Goal: Task Accomplishment & Management: Use online tool/utility

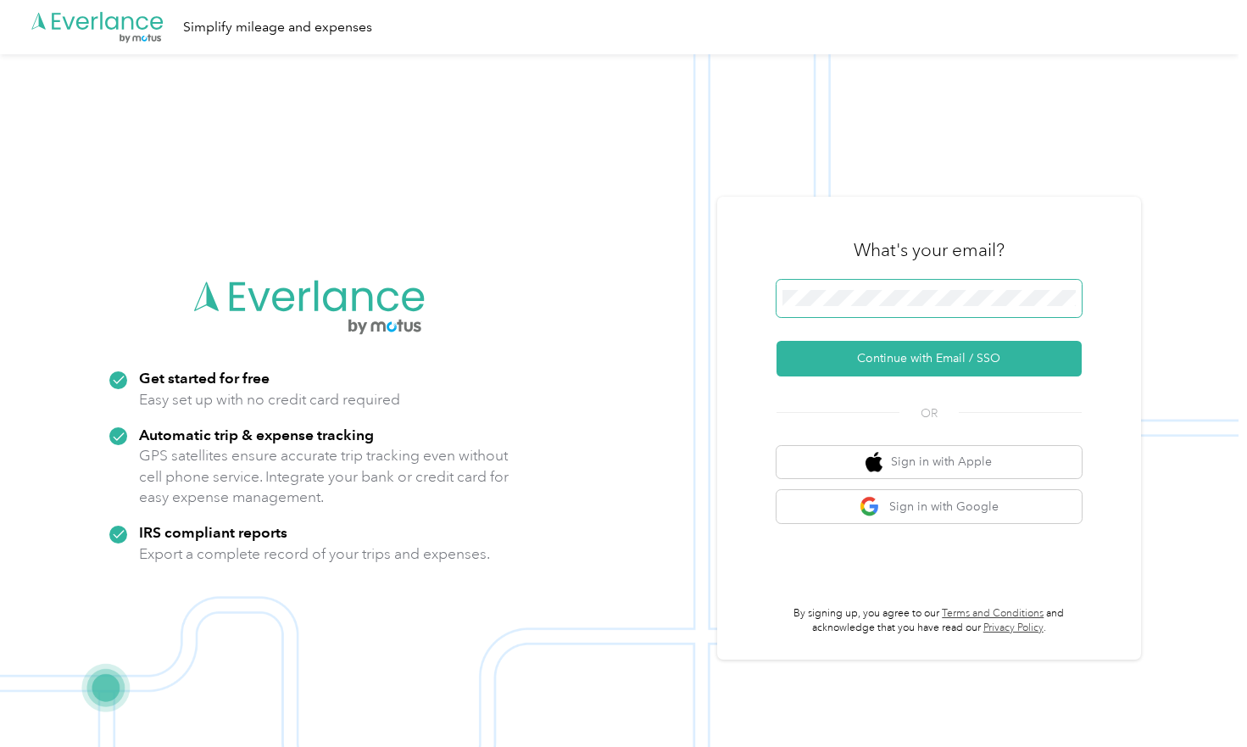
click at [935, 359] on button "Continue with Email / SSO" at bounding box center [928, 359] width 305 height 36
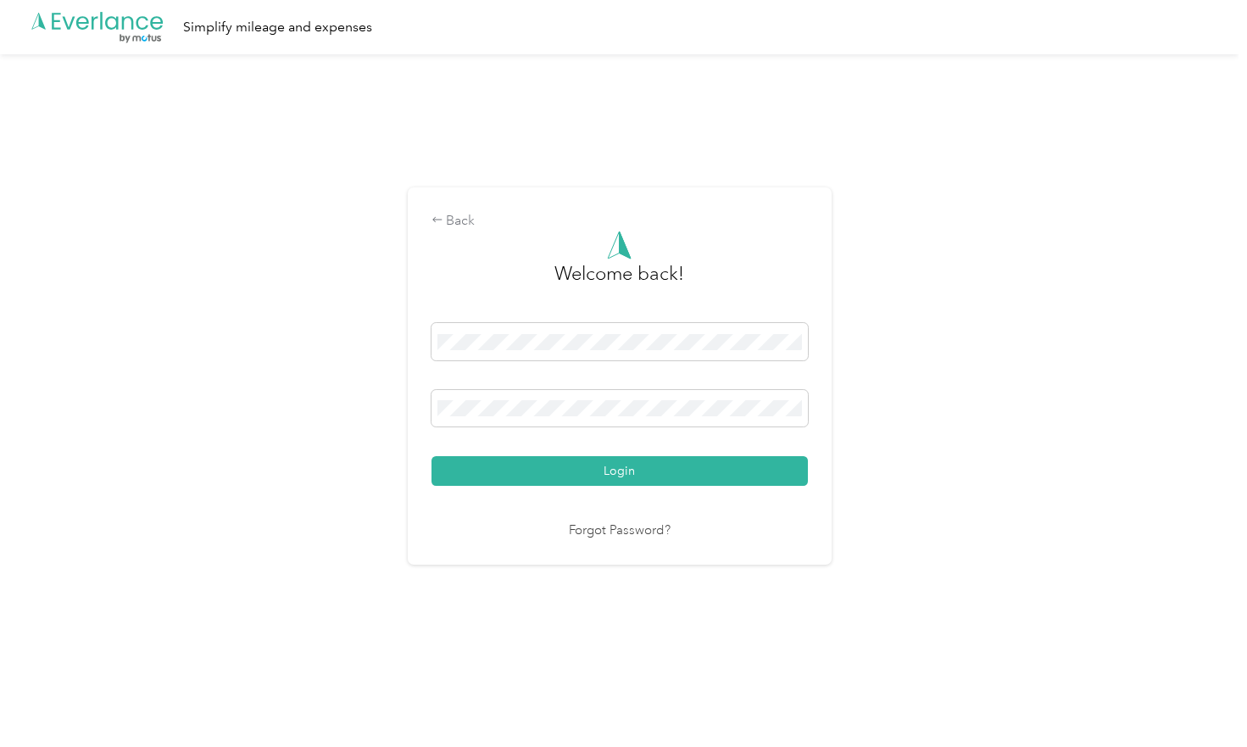
click at [623, 470] on button "Login" at bounding box center [619, 471] width 376 height 30
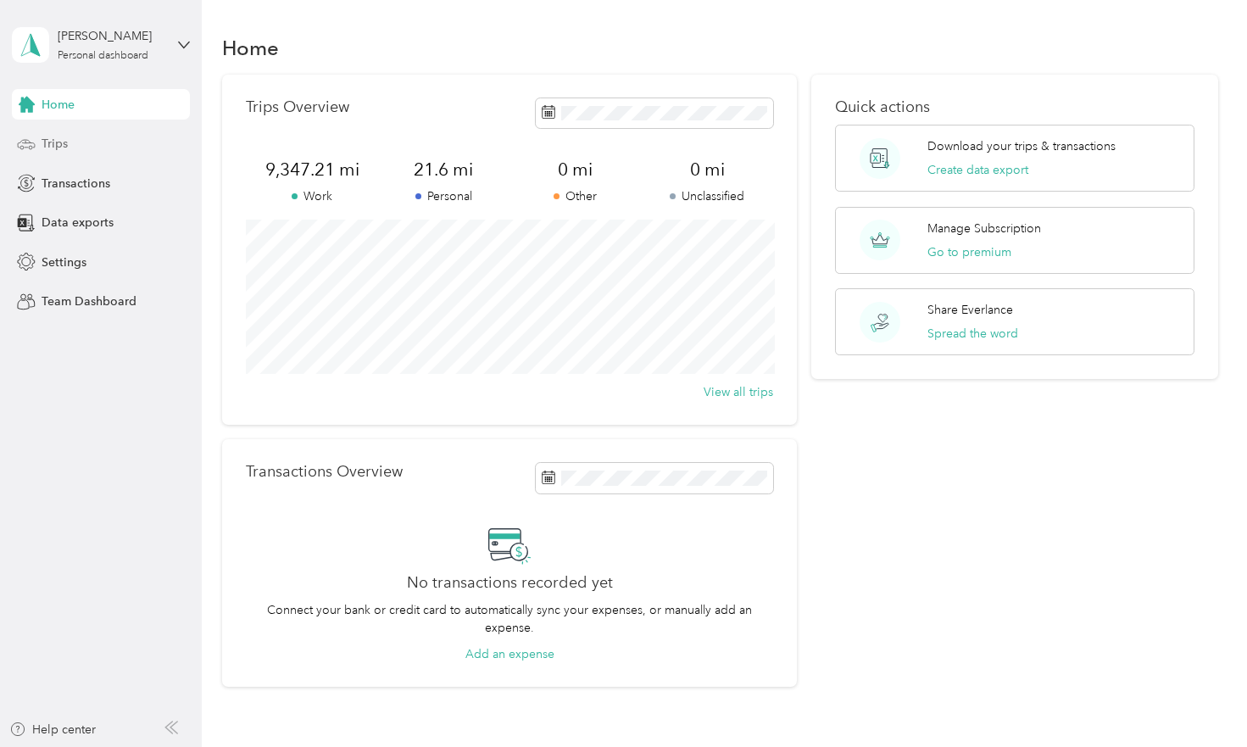
click at [50, 136] on span "Trips" at bounding box center [55, 144] width 26 height 18
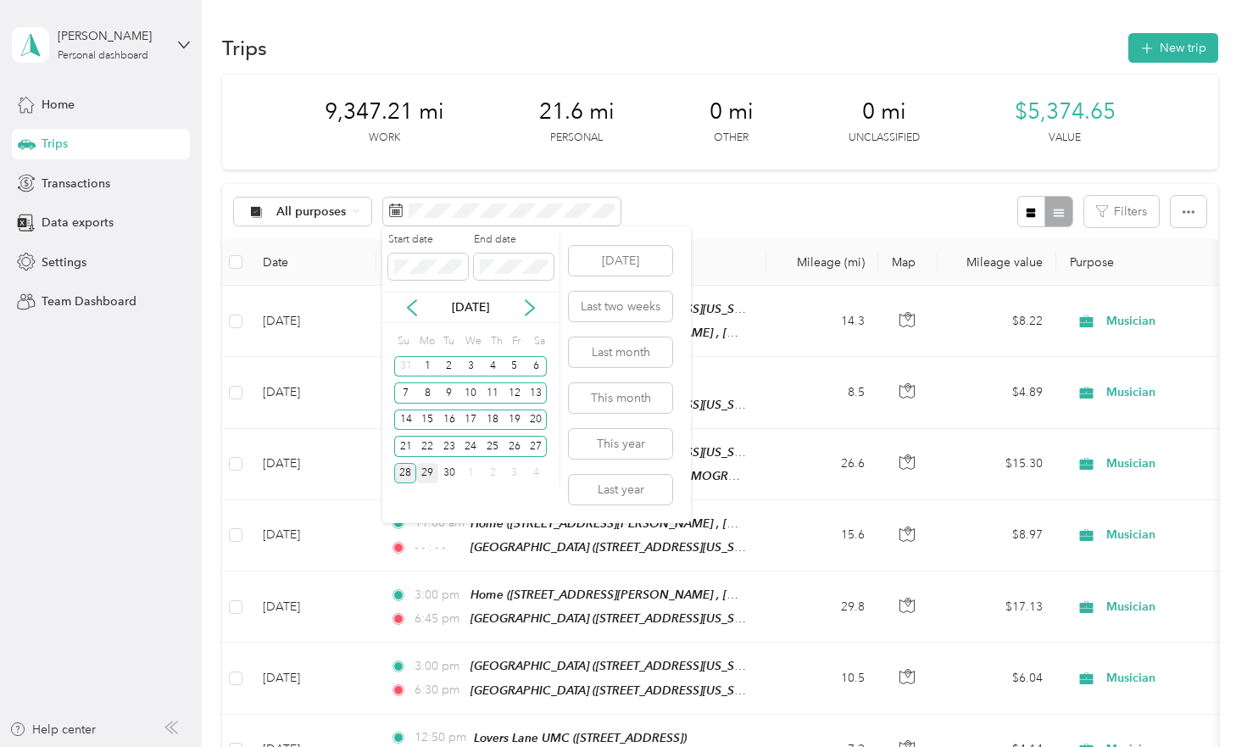
click at [424, 472] on div "29" at bounding box center [427, 473] width 22 height 21
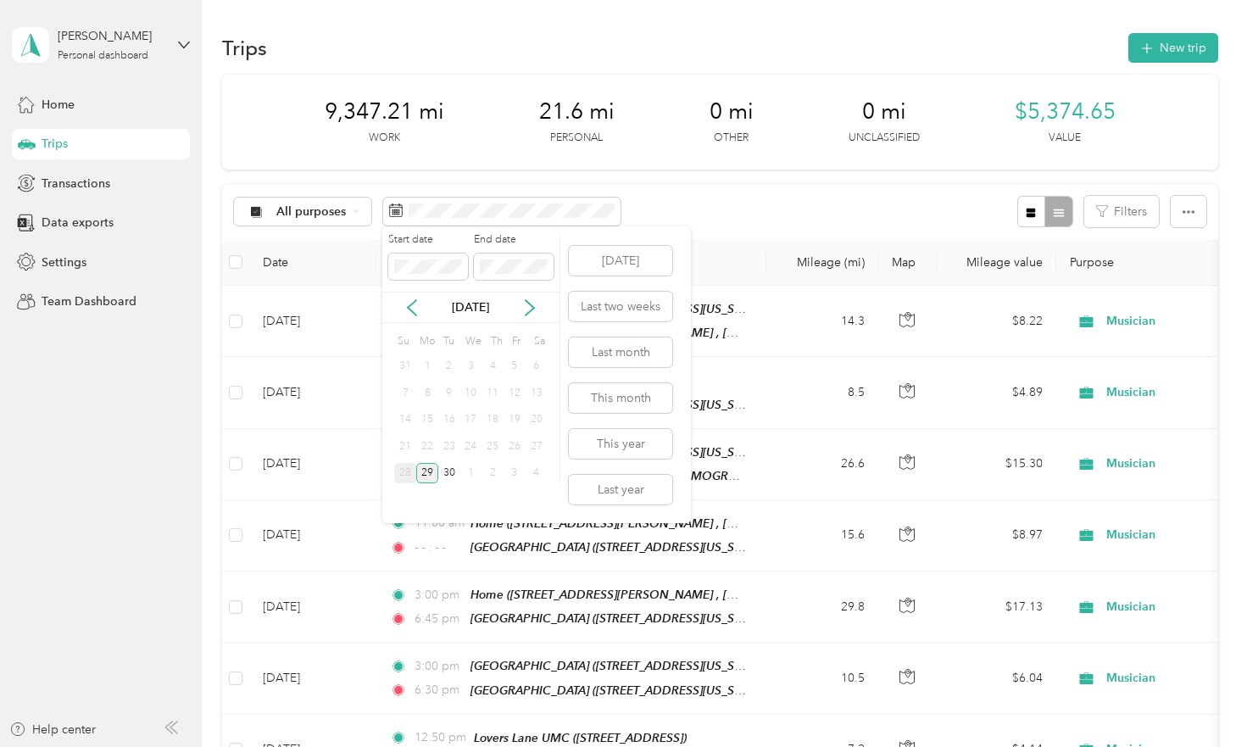
click at [425, 475] on div "29" at bounding box center [427, 473] width 22 height 21
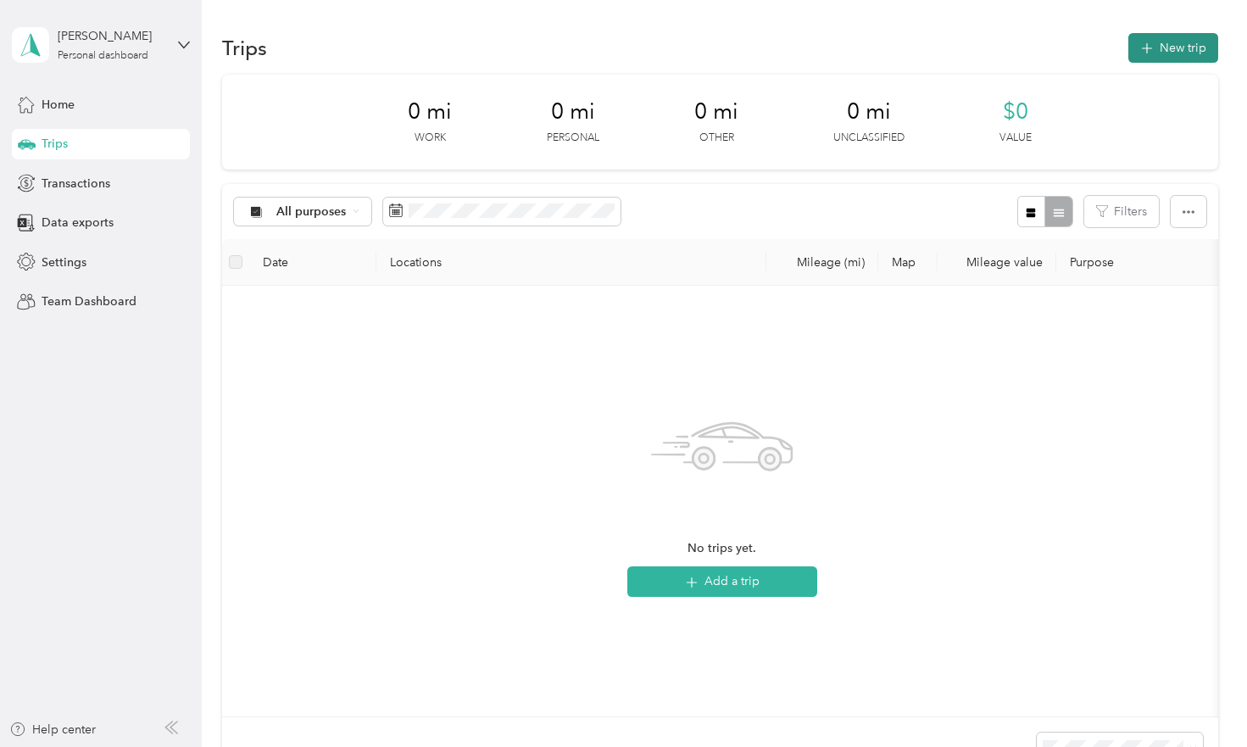
click at [1173, 47] on button "New trip" at bounding box center [1173, 48] width 90 height 30
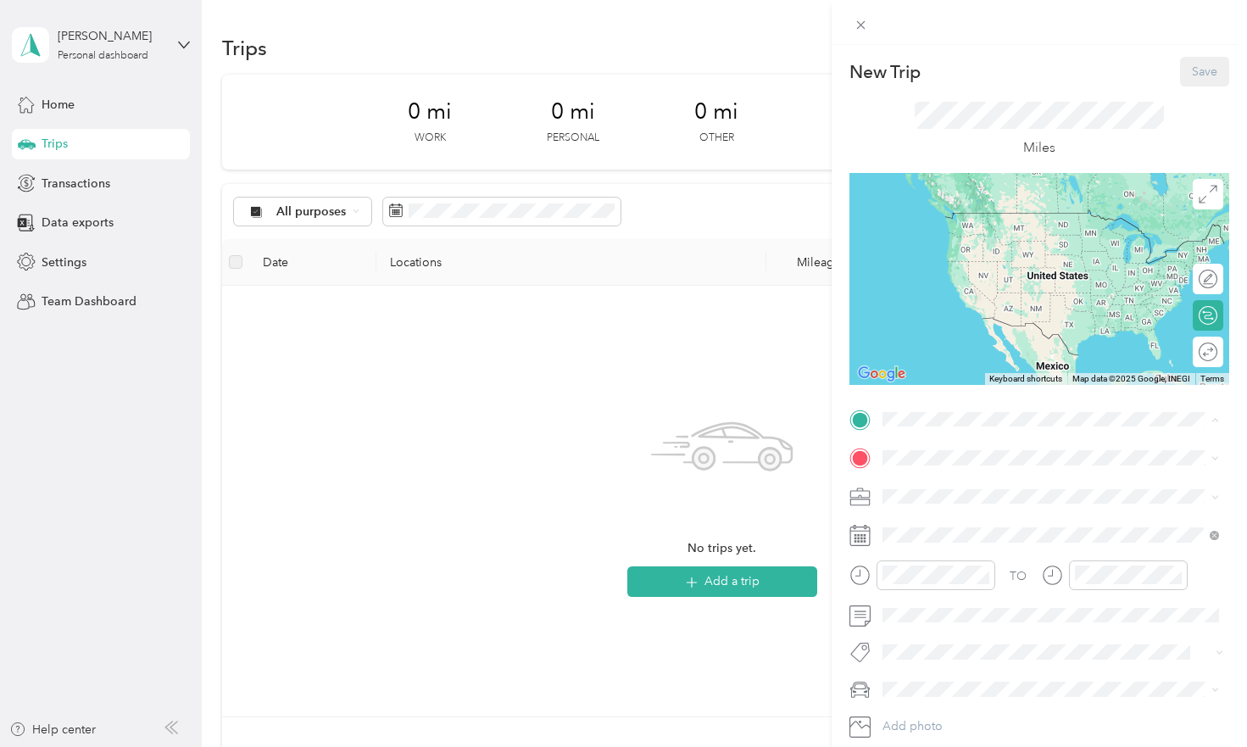
click at [936, 505] on span "[STREET_ADDRESS][PERSON_NAME] , 75056, [GEOGRAPHIC_DATA], [GEOGRAPHIC_DATA], [G…" at bounding box center [1041, 523] width 254 height 50
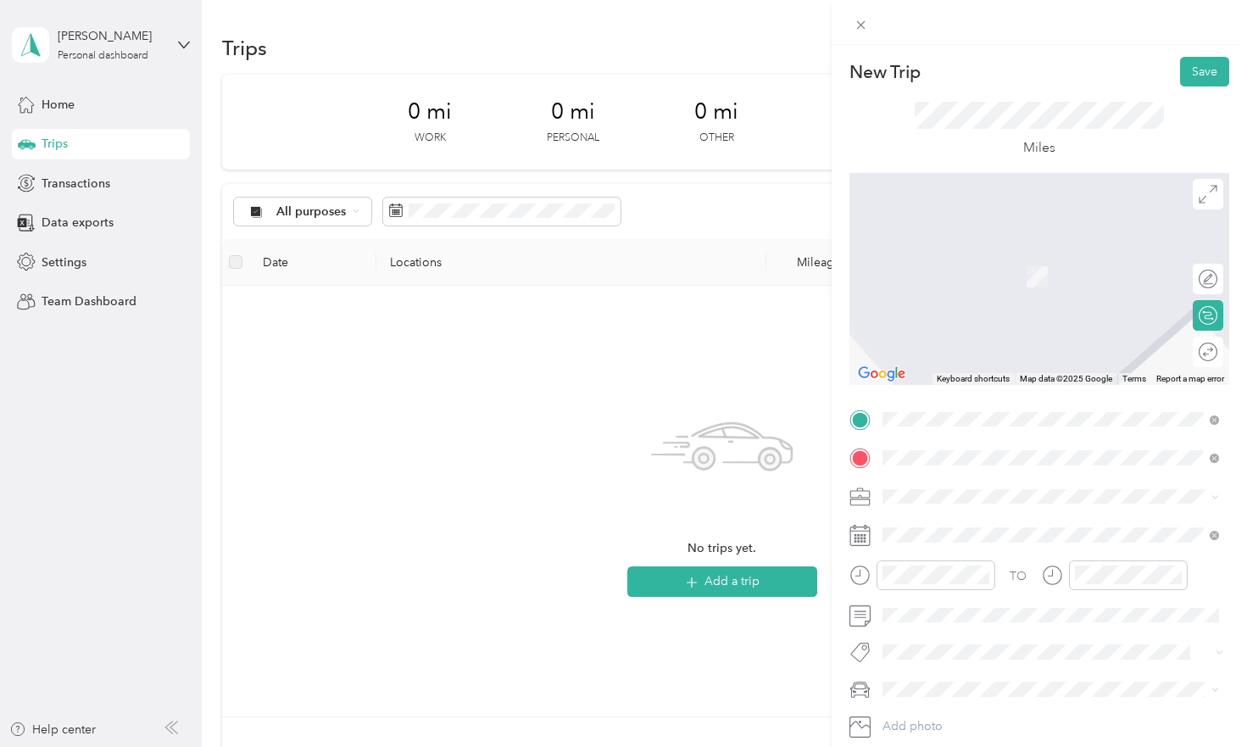
click at [974, 526] on span "[STREET_ADDRESS][US_STATE]" at bounding box center [999, 518] width 170 height 15
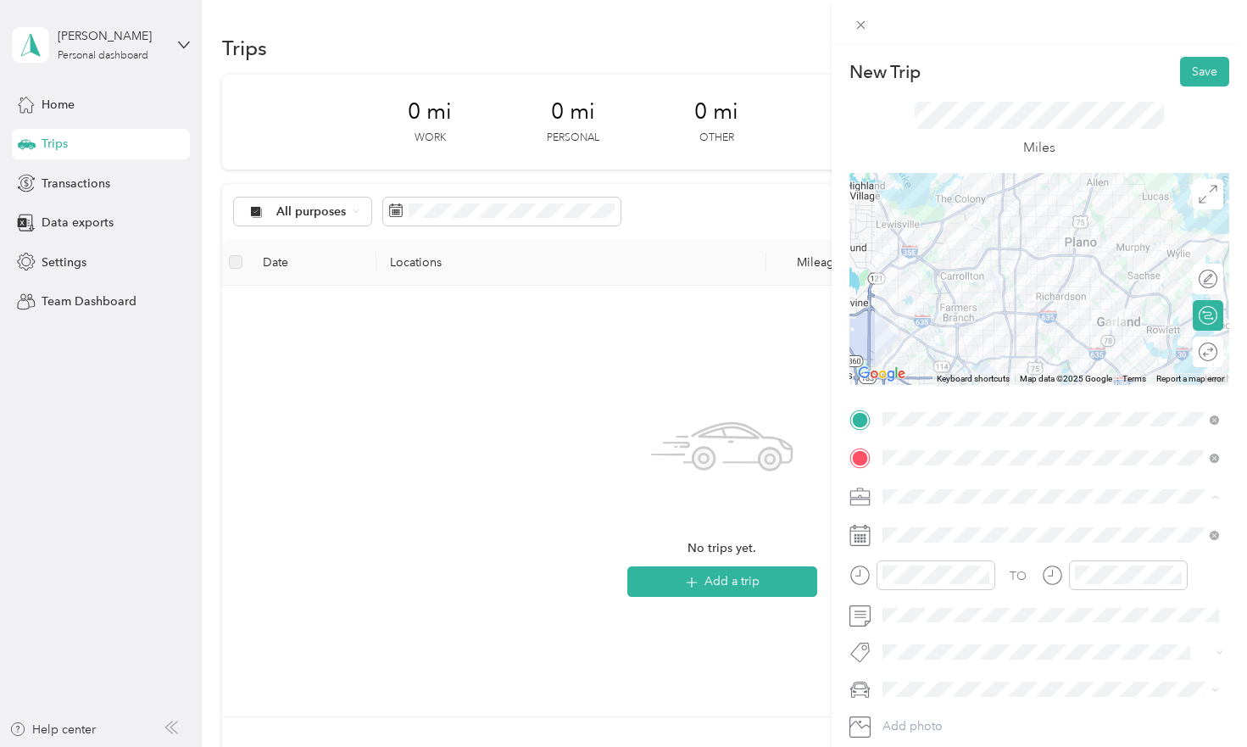
click at [937, 322] on li "Musician" at bounding box center [1050, 318] width 348 height 30
click at [942, 524] on span at bounding box center [1052, 534] width 353 height 27
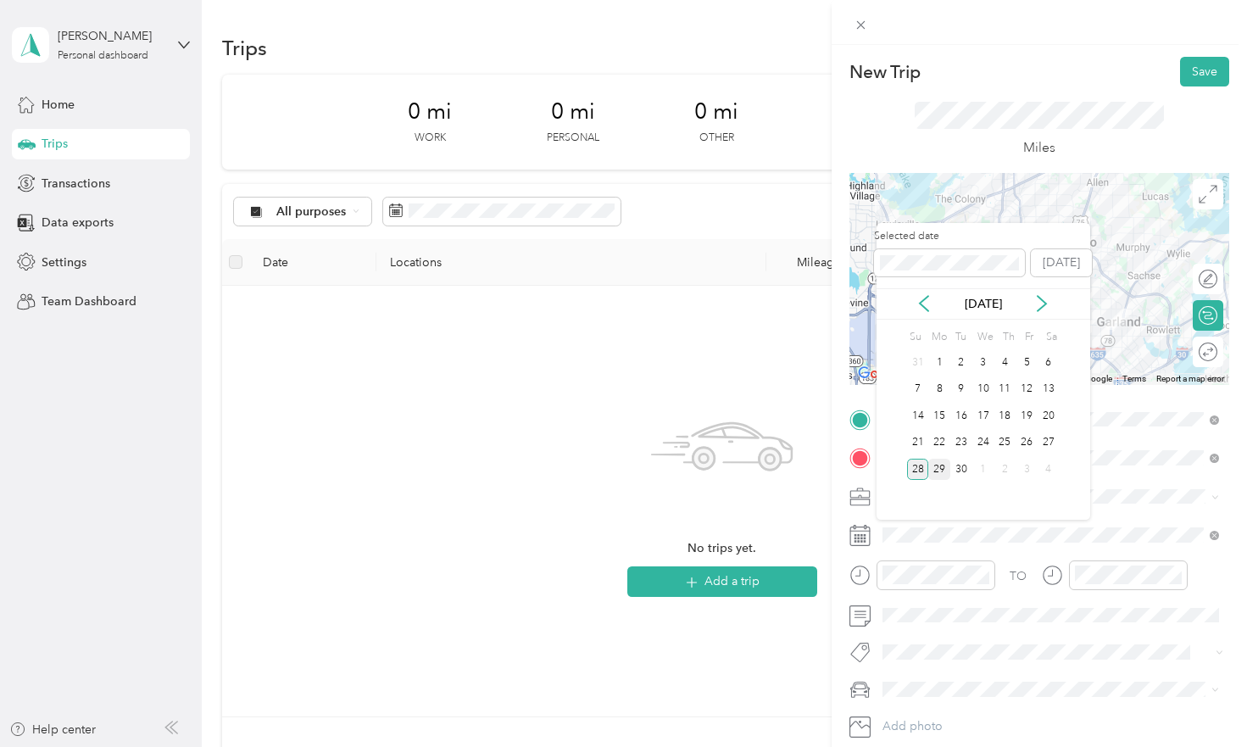
click at [942, 466] on div "29" at bounding box center [939, 469] width 22 height 21
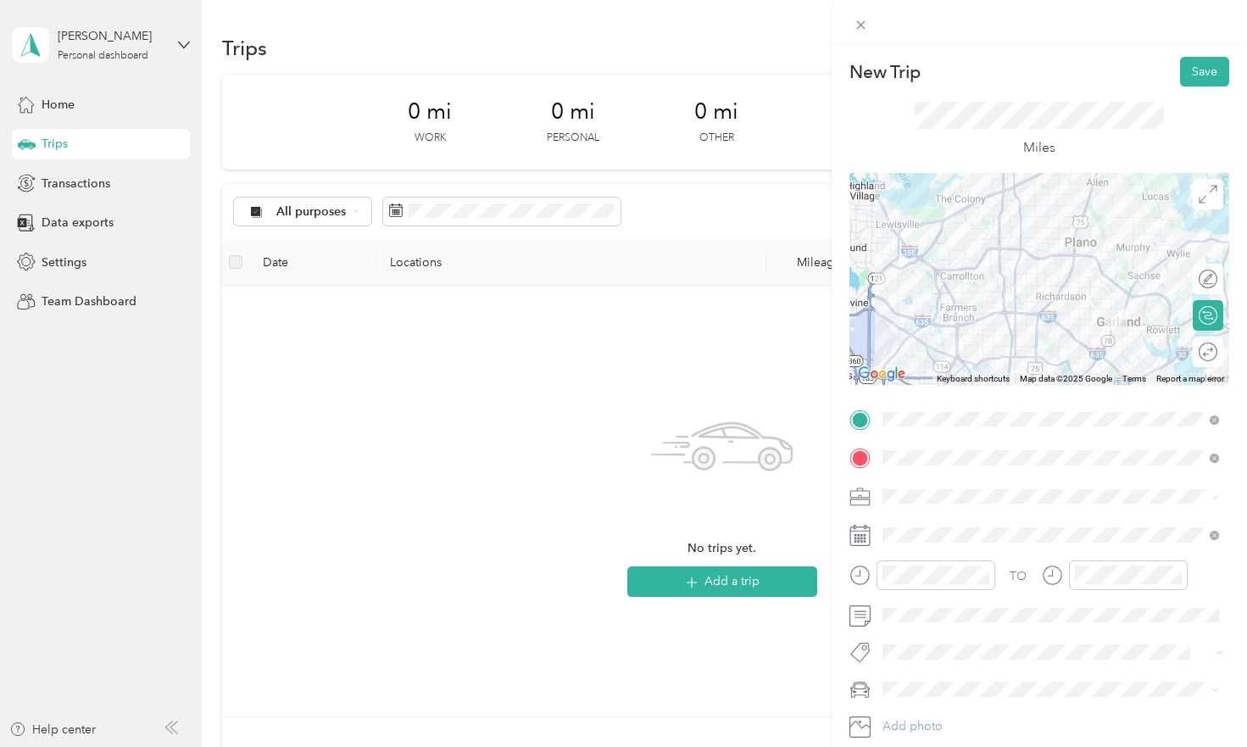
click at [1203, 348] on div "Round trip" at bounding box center [1208, 351] width 31 height 31
click at [1199, 336] on div "Round trip" at bounding box center [1208, 351] width 31 height 31
click at [1199, 353] on div at bounding box center [1200, 352] width 36 height 18
click at [1191, 80] on button "Save" at bounding box center [1204, 72] width 49 height 30
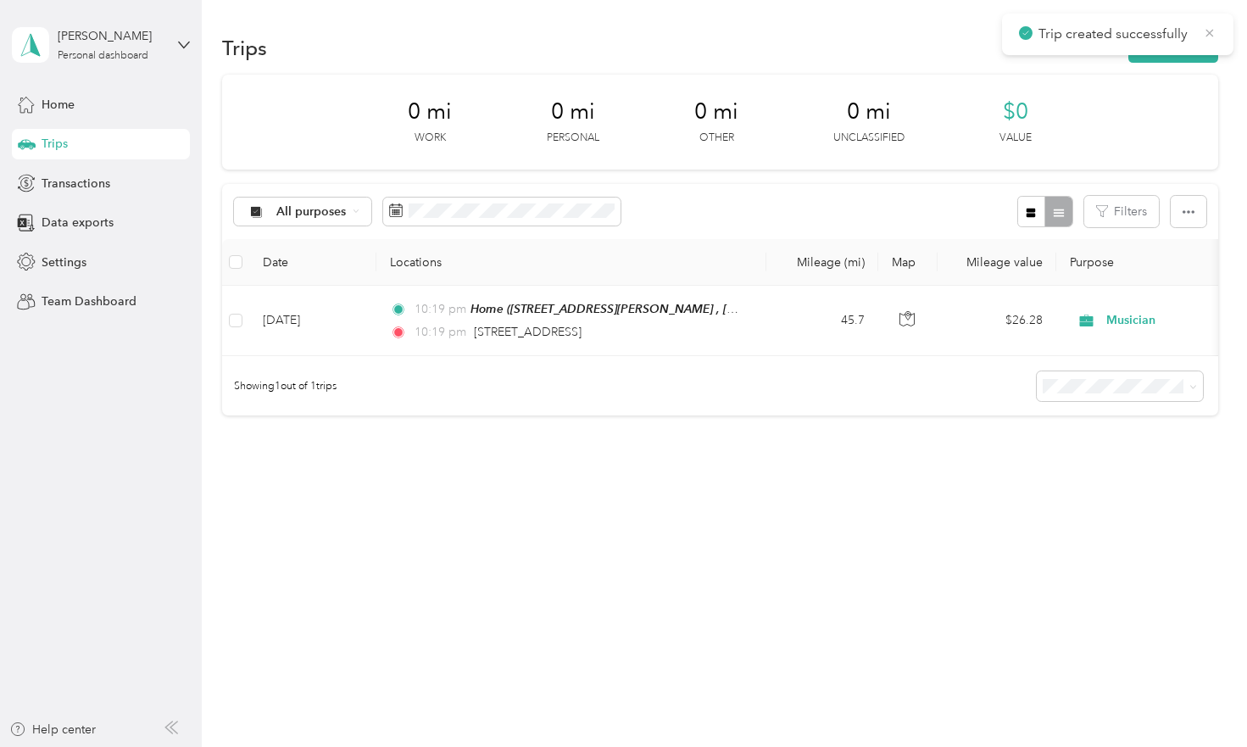
click at [1211, 33] on icon at bounding box center [1210, 32] width 14 height 15
click at [1205, 42] on button "New trip" at bounding box center [1173, 48] width 90 height 30
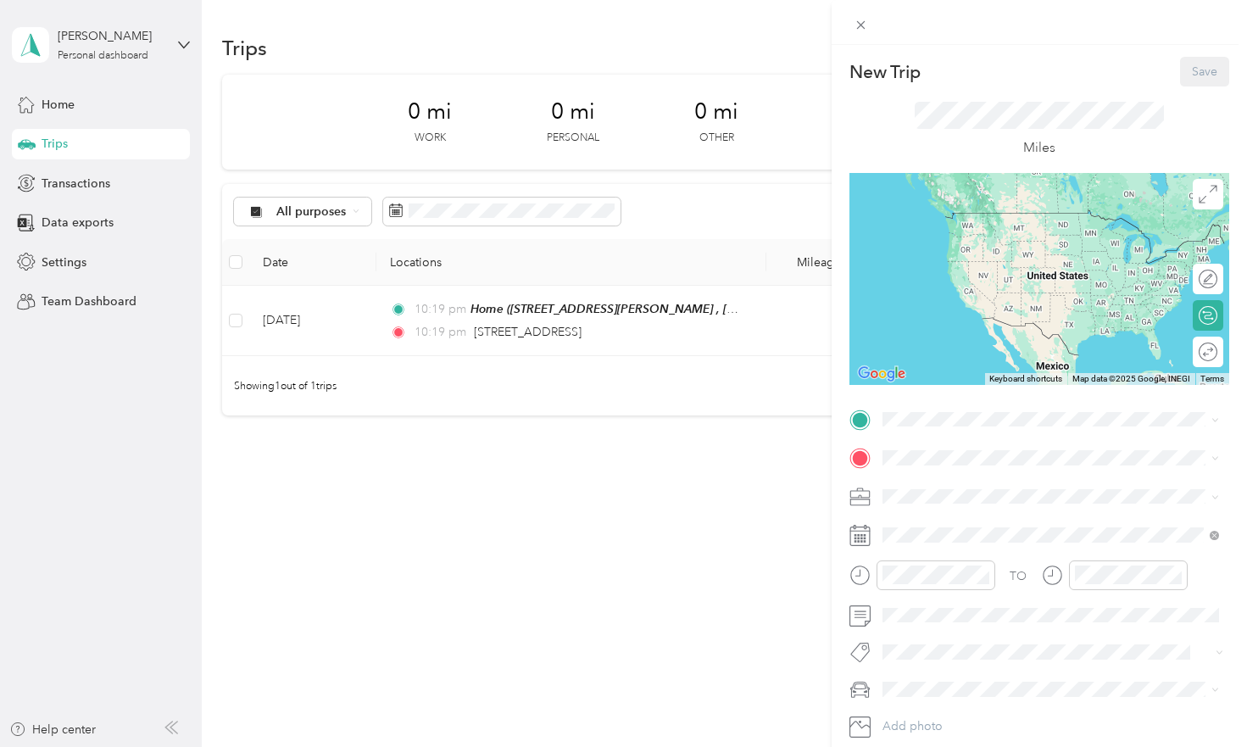
click at [919, 498] on span "[STREET_ADDRESS][PERSON_NAME] , 75056, [GEOGRAPHIC_DATA], [GEOGRAPHIC_DATA], [G…" at bounding box center [1041, 518] width 254 height 50
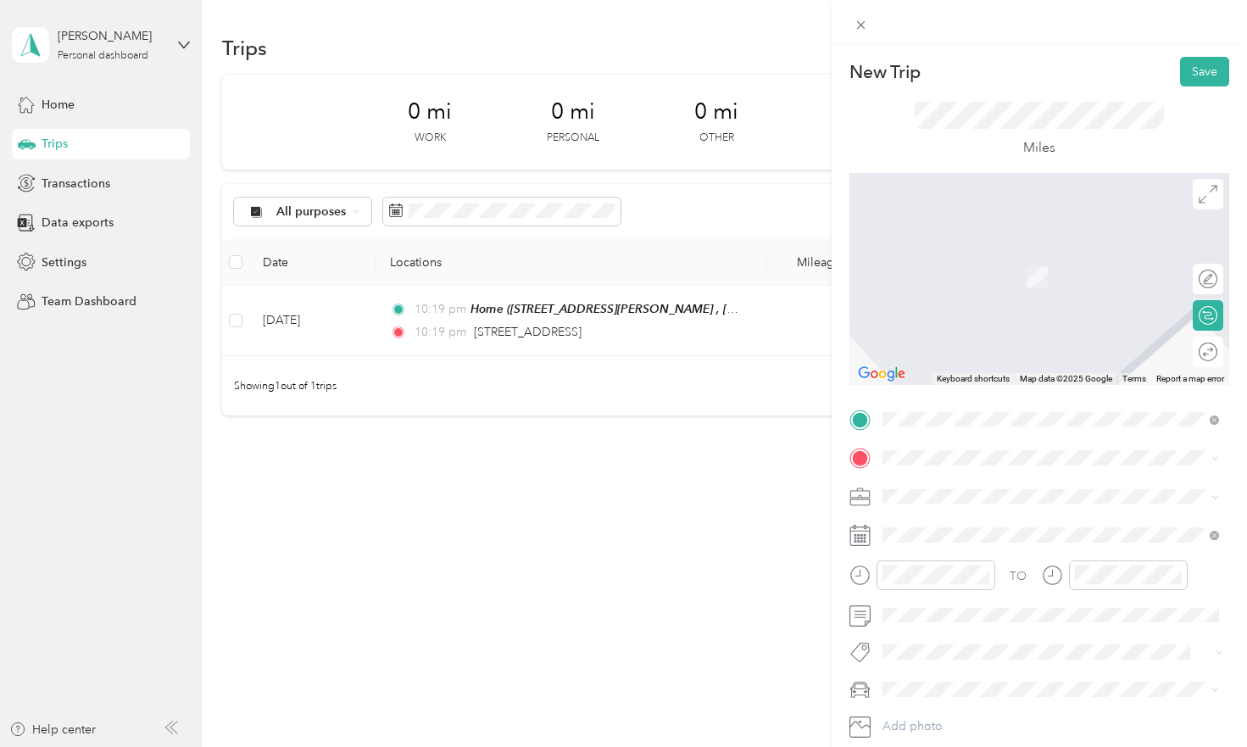
click at [984, 523] on span "[STREET_ADDRESS][US_STATE]" at bounding box center [999, 515] width 170 height 15
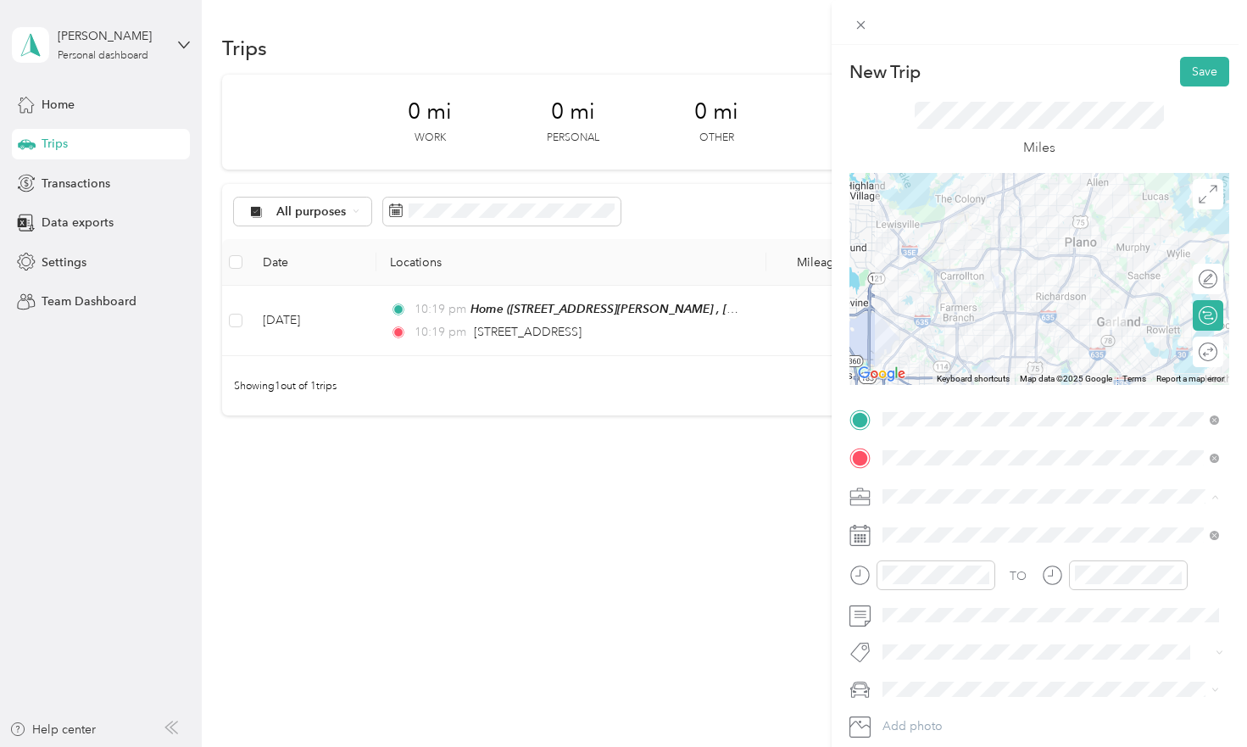
click at [937, 316] on div "Musician" at bounding box center [1050, 318] width 325 height 18
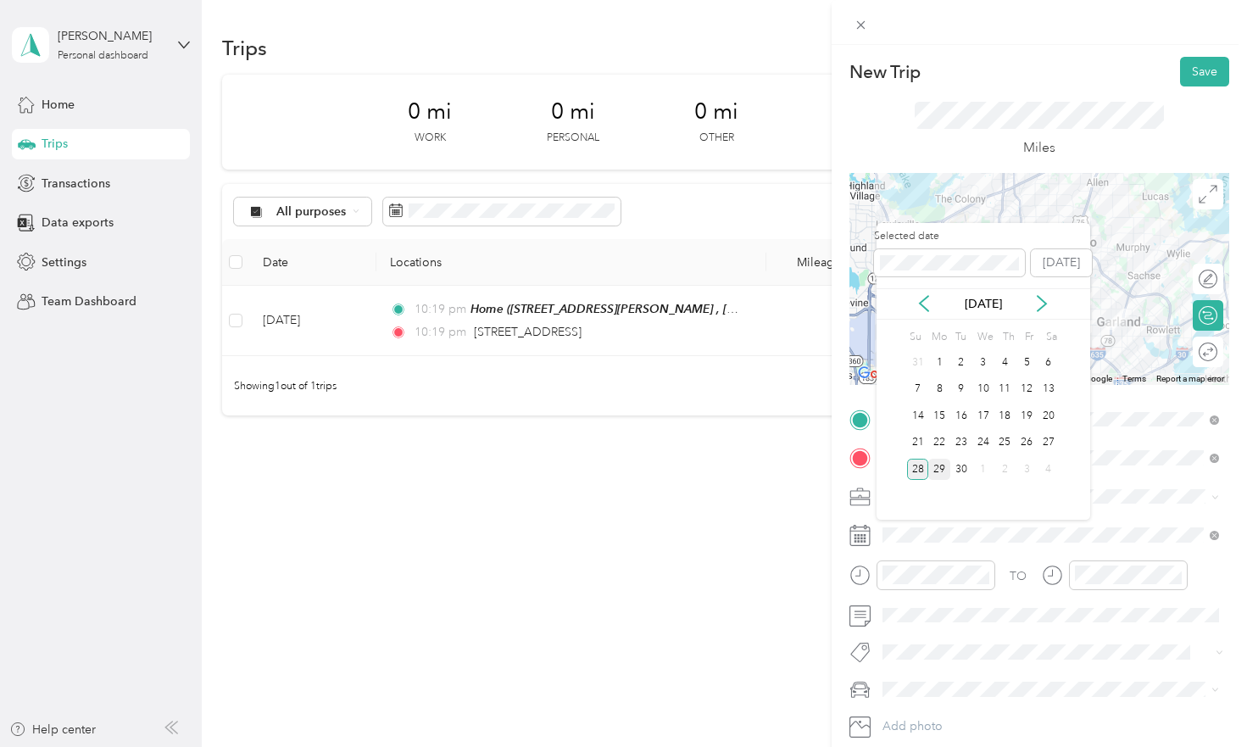
click at [940, 470] on div "29" at bounding box center [939, 469] width 22 height 21
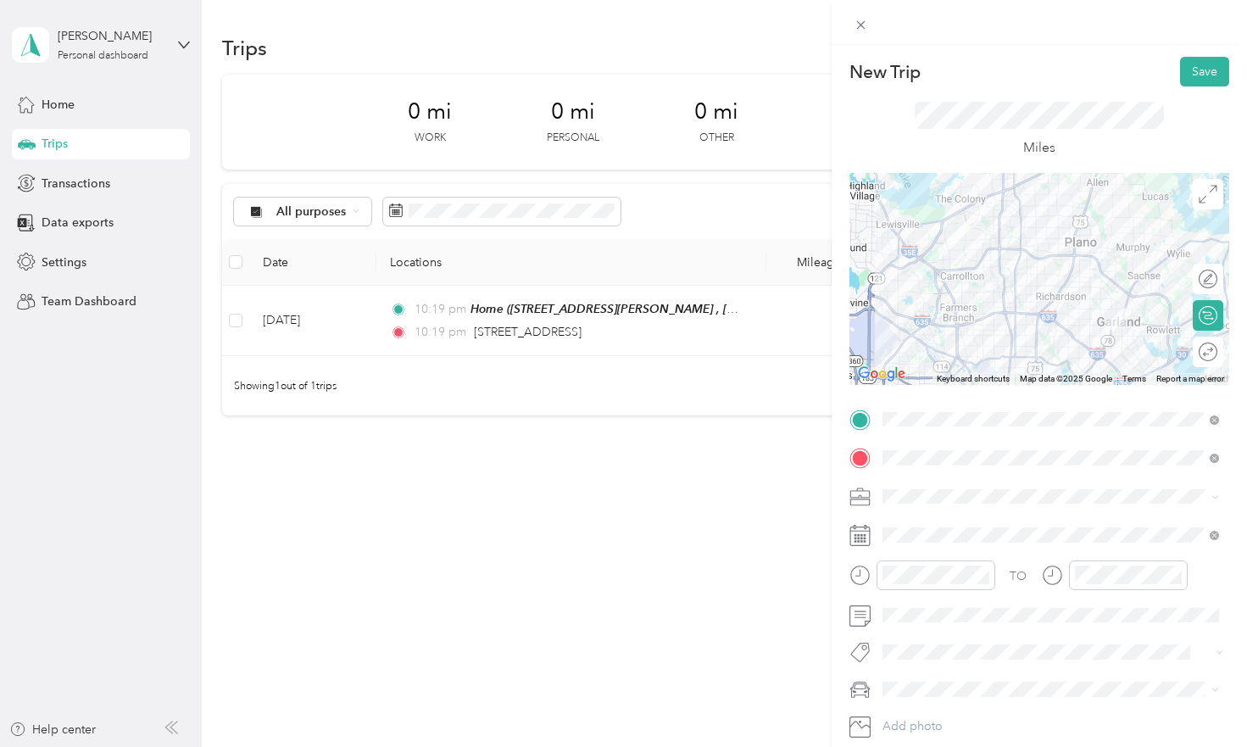
click at [1201, 352] on div "Round trip" at bounding box center [1208, 351] width 31 height 31
click at [1202, 349] on div at bounding box center [1200, 352] width 36 height 18
click at [1196, 70] on button "Save" at bounding box center [1204, 72] width 49 height 30
